Goal: Check status

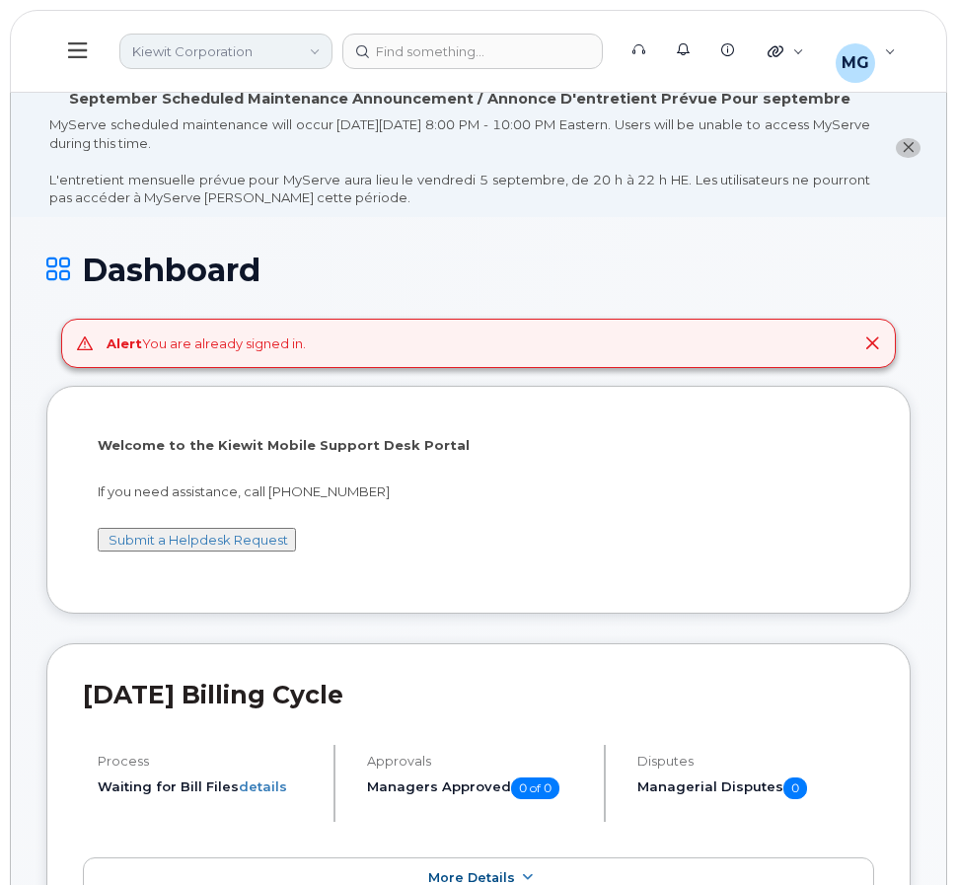
click at [213, 46] on link "Kiewit Corporation" at bounding box center [225, 52] width 213 height 36
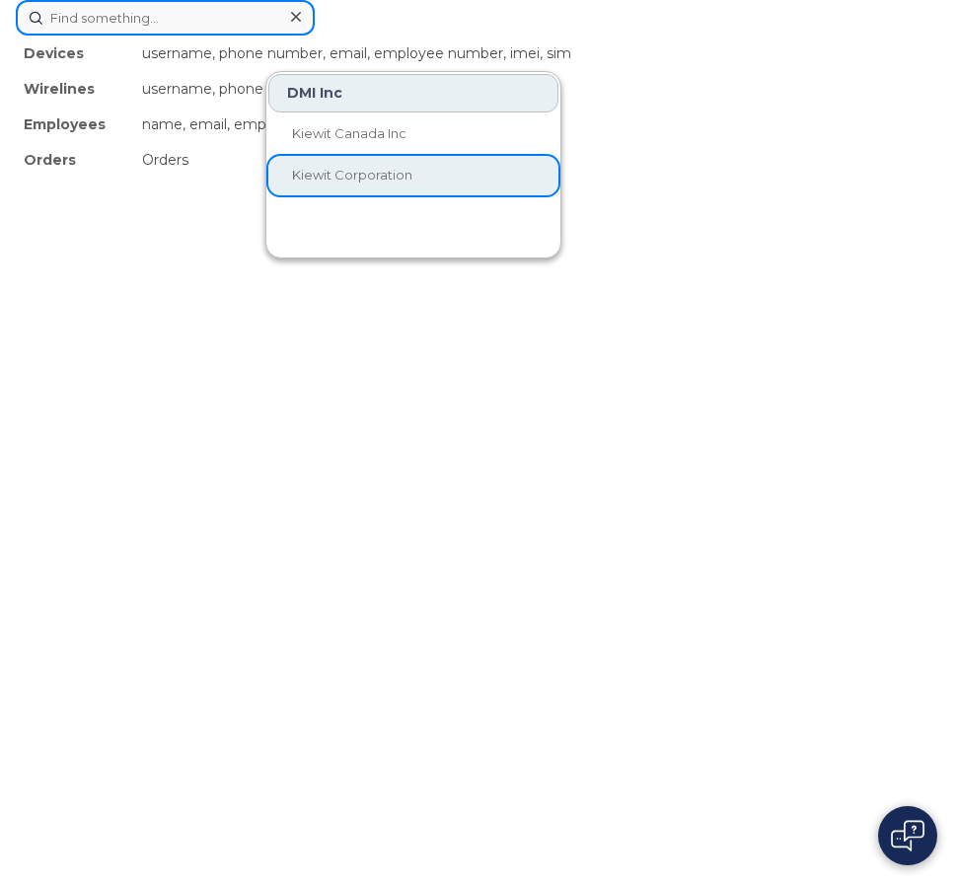
click at [464, 36] on div "Devices username, phone number, email, employee number, imei, sim Wirelines use…" at bounding box center [478, 18] width 925 height 36
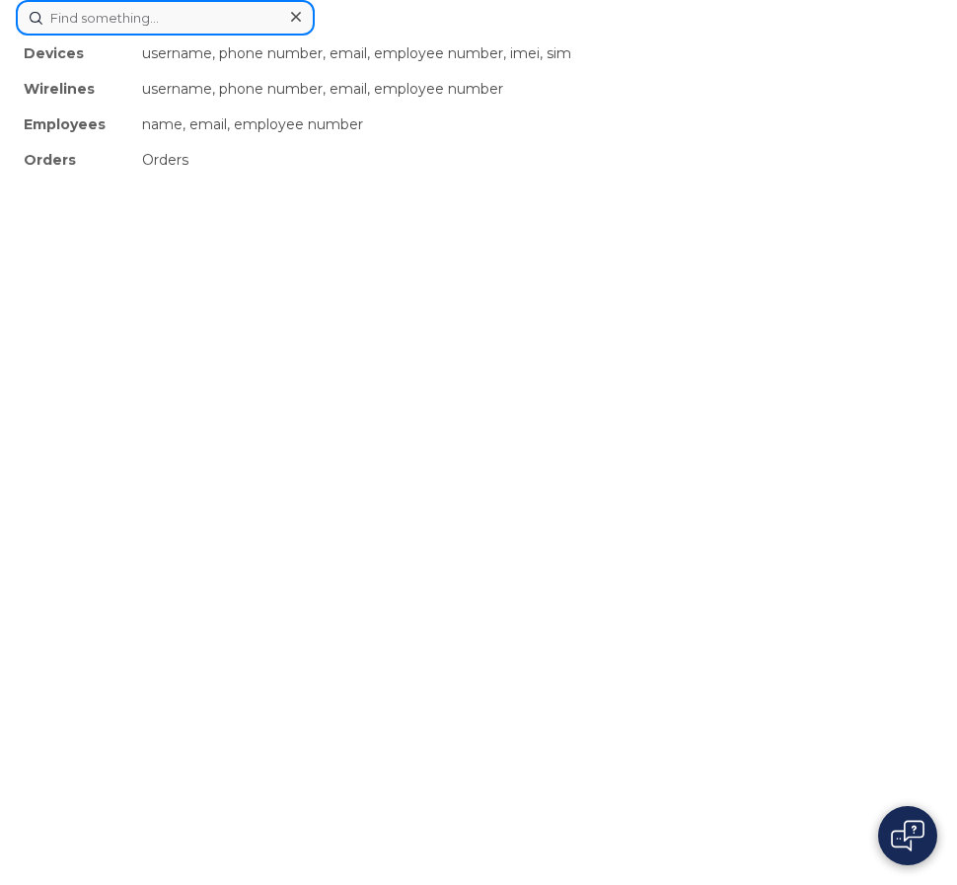
paste input "299159"
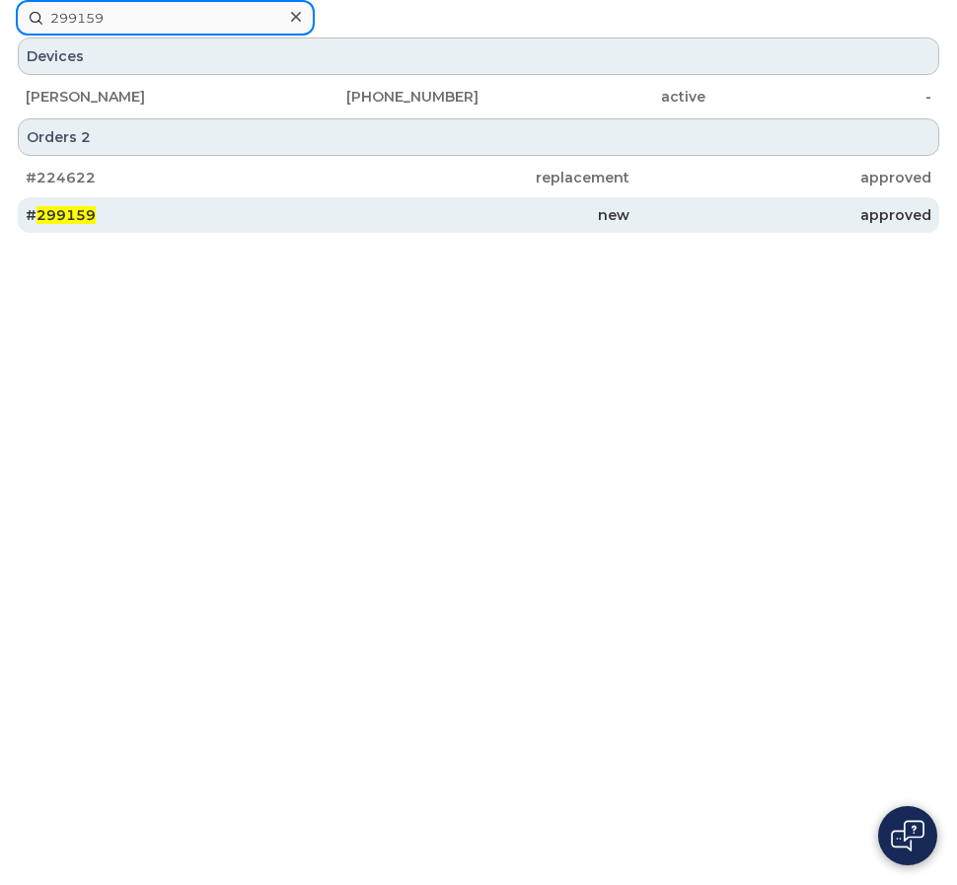
type input "299159"
click at [50, 218] on span "299159" at bounding box center [66, 215] width 59 height 18
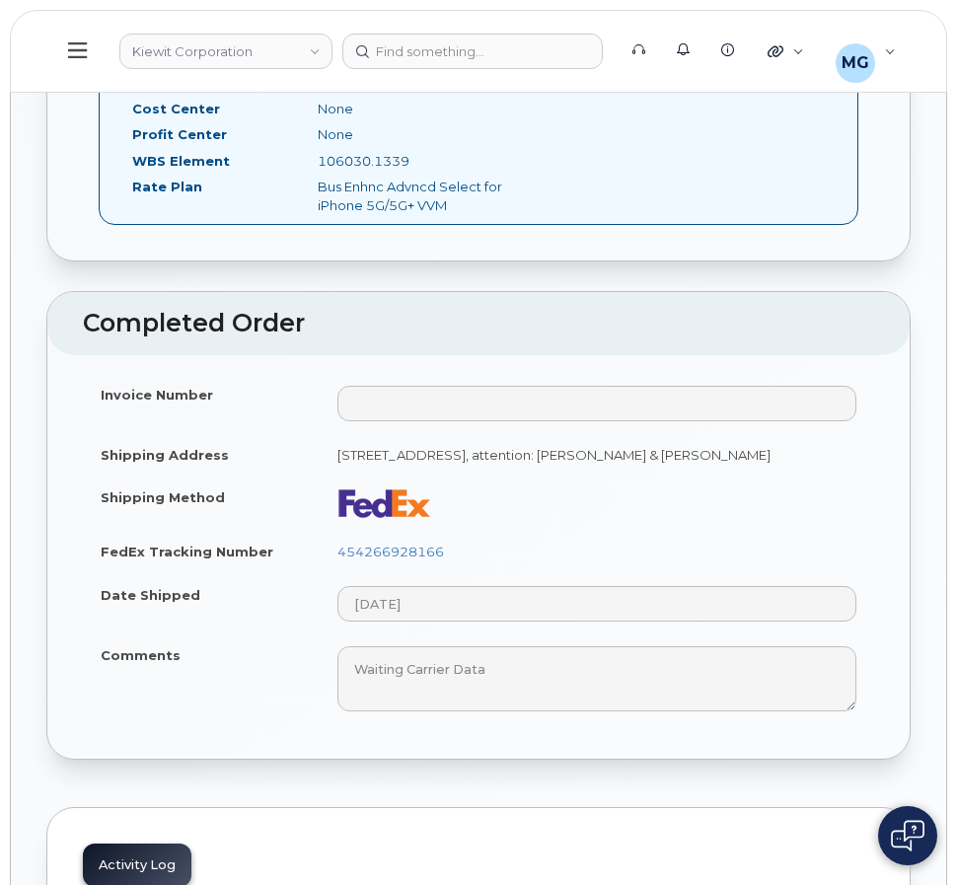
scroll to position [1283, 0]
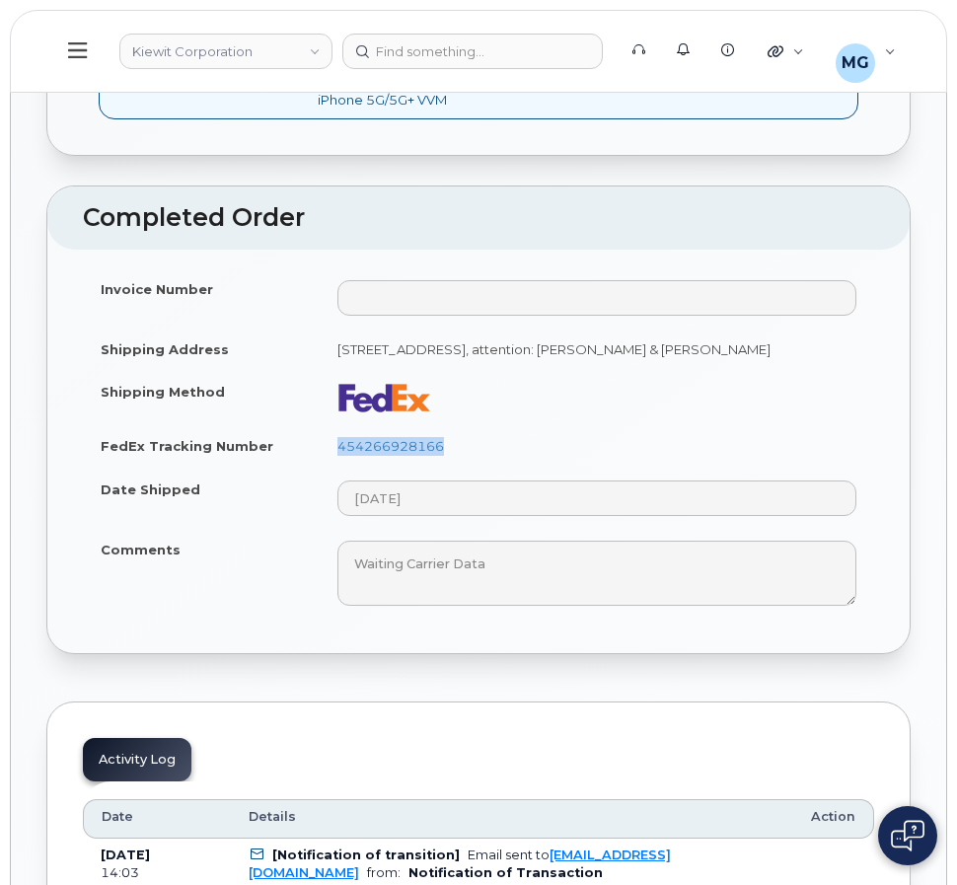
drag, startPoint x: 470, startPoint y: 463, endPoint x: 317, endPoint y: 460, distance: 153.0
click at [317, 460] on tr "FedEx Tracking Number 454266928166" at bounding box center [478, 445] width 791 height 43
copy tr "454266928166"
